Goal: Information Seeking & Learning: Learn about a topic

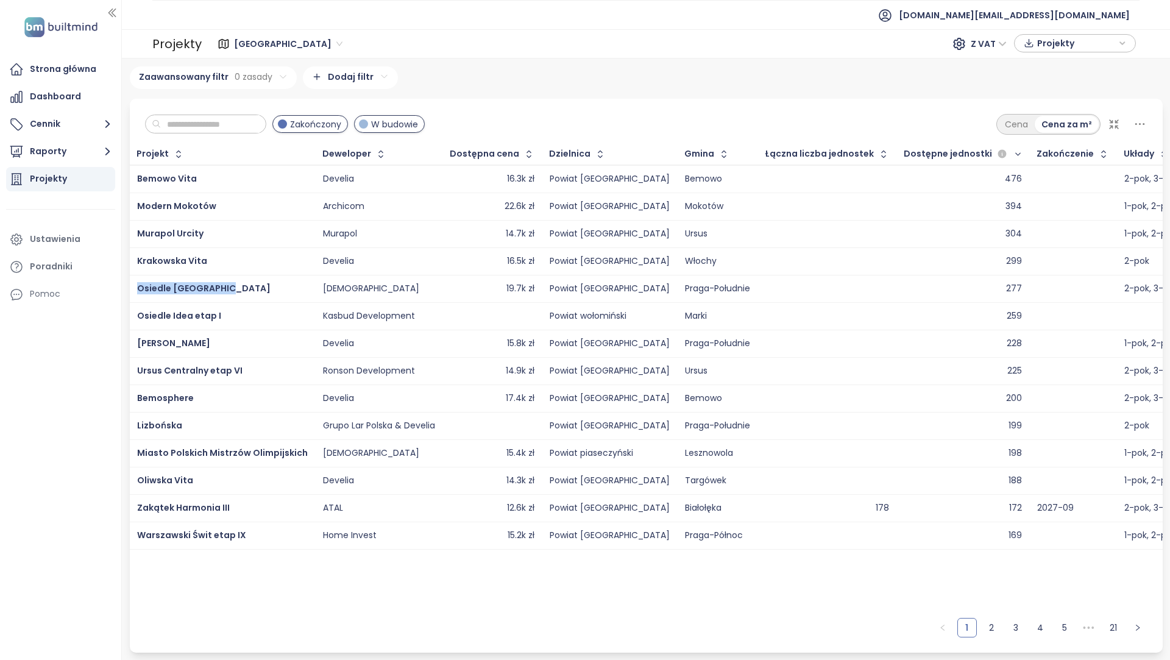
drag, startPoint x: 255, startPoint y: 285, endPoint x: 130, endPoint y: 290, distance: 125.0
click at [130, 290] on td "Osiedle Mocha Tower" at bounding box center [223, 288] width 186 height 27
copy span "Osiedle Mocha Tower"
drag, startPoint x: 249, startPoint y: 292, endPoint x: 137, endPoint y: 291, distance: 111.5
click at [137, 291] on div "Osiedle Mocha Tower" at bounding box center [222, 288] width 171 height 15
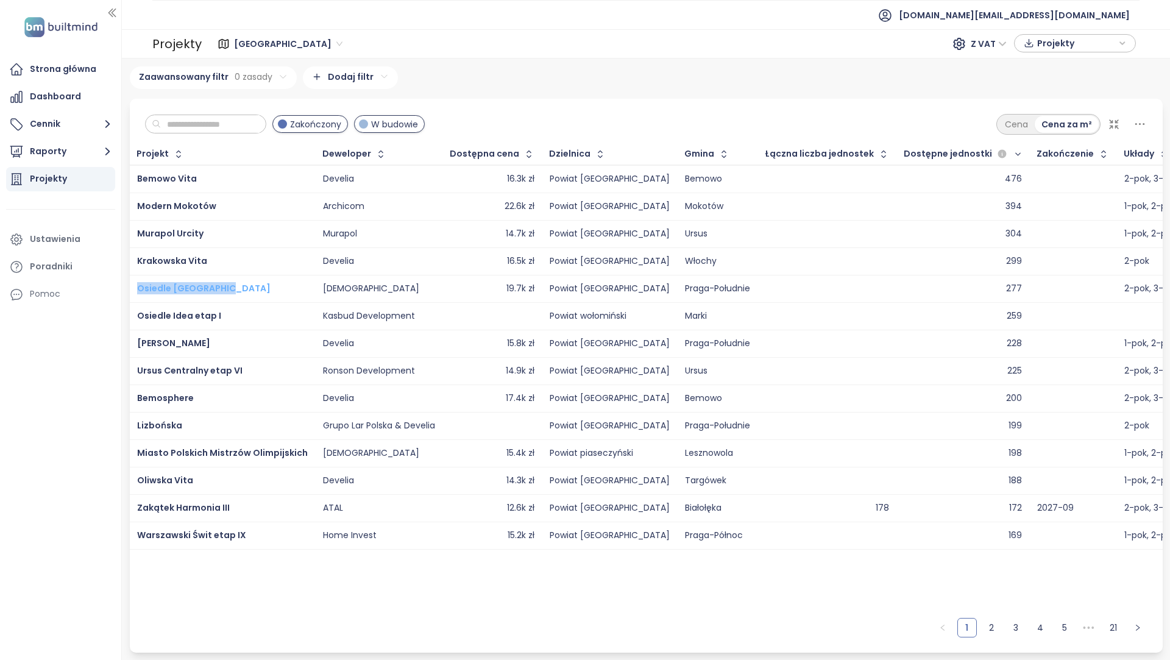
copy span "Osiedle Mocha Tower"
